Goal: Task Accomplishment & Management: Use online tool/utility

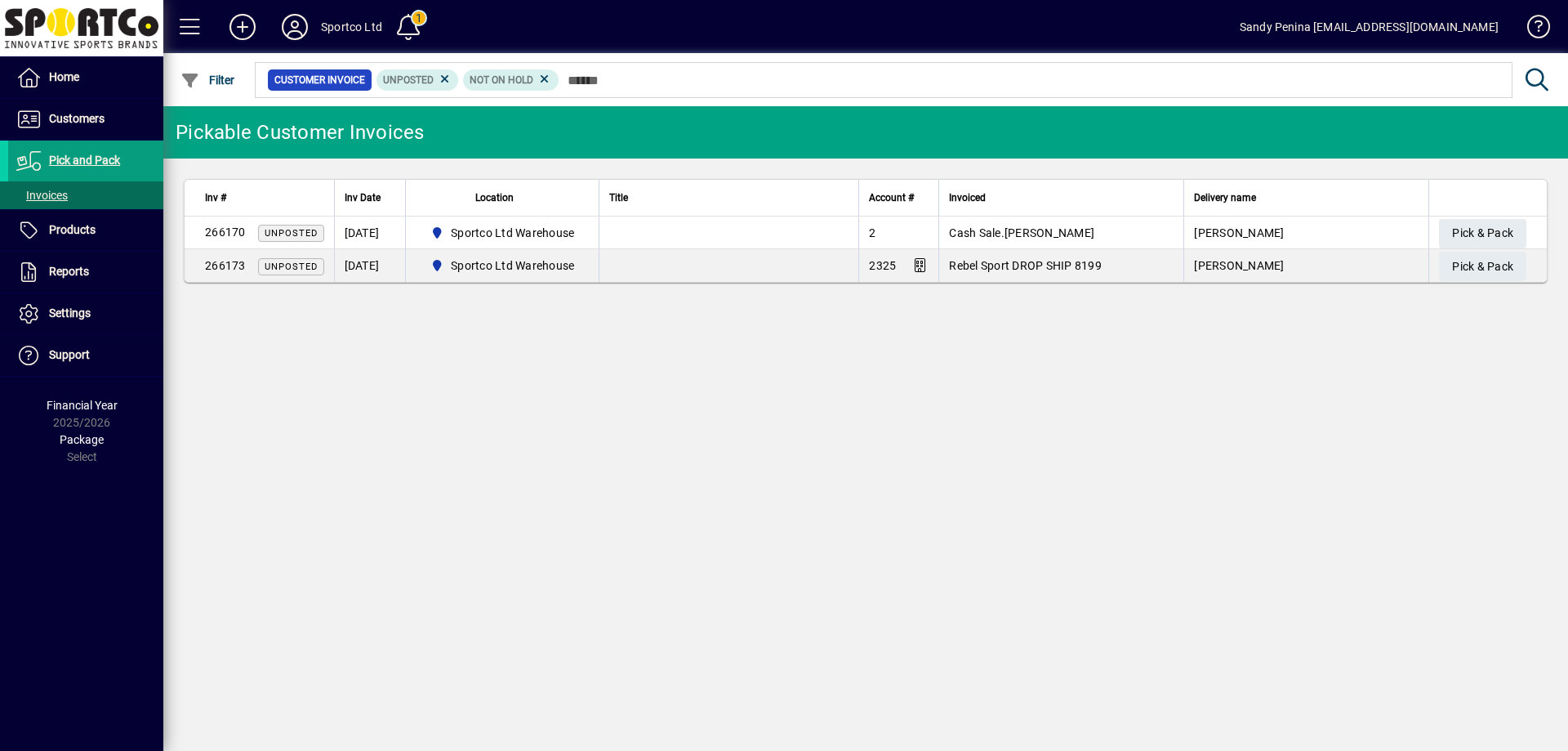
click at [935, 415] on div "Pickable Customer Invoices Inv # Inv Date Location Title Account # Invoiced Del…" at bounding box center [866, 428] width 1405 height 645
